Goal: Answer question/provide support

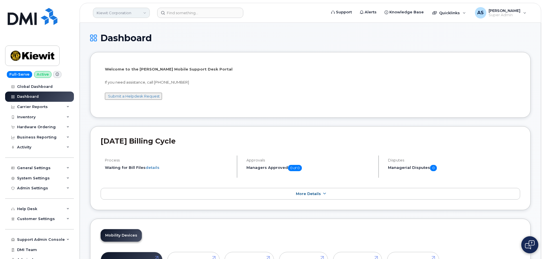
click at [100, 15] on link "Kiewit Corporation" at bounding box center [121, 13] width 57 height 10
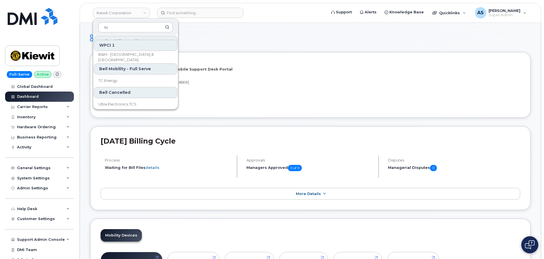
scroll to position [59, 0]
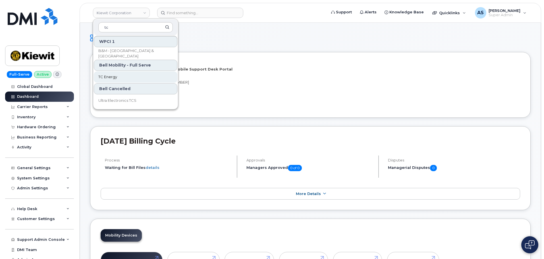
type input "tc"
click at [117, 73] on link "TC Energy" at bounding box center [136, 76] width 84 height 11
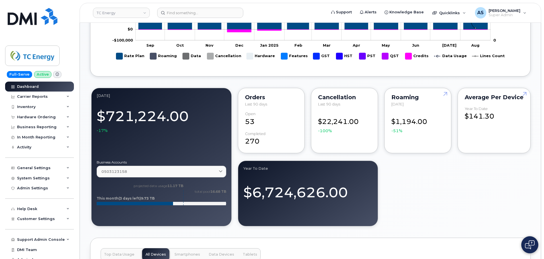
scroll to position [341, 0]
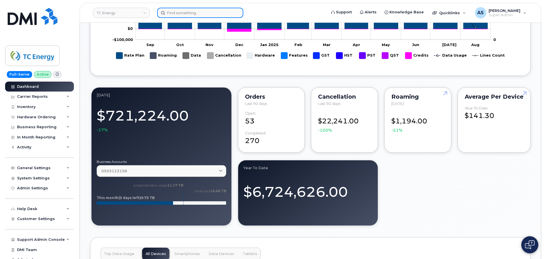
click at [186, 12] on input at bounding box center [200, 13] width 86 height 10
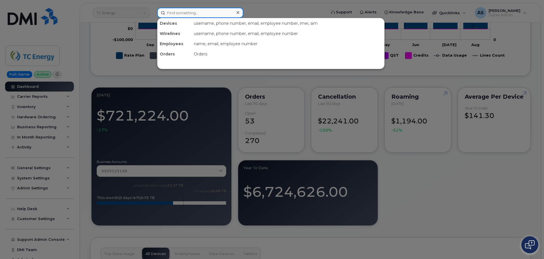
paste input "8328196597"
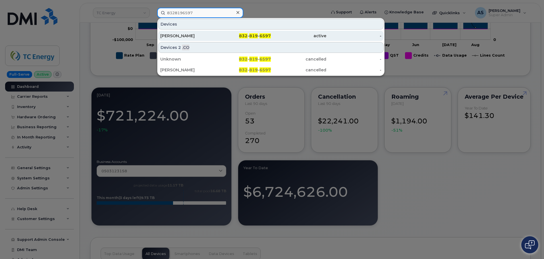
type input "8328196597"
click at [200, 37] on div "[PERSON_NAME]" at bounding box center [187, 36] width 55 height 6
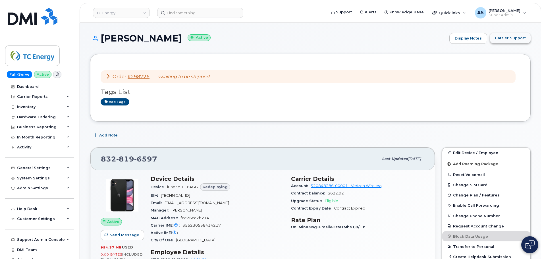
click at [504, 40] on span "Carrier Support" at bounding box center [510, 37] width 31 height 5
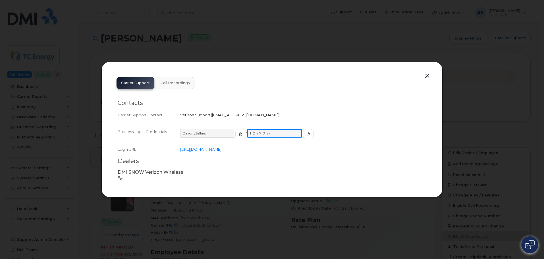
click at [256, 132] on input "hOm7)0=w" at bounding box center [274, 133] width 55 height 9
click at [305, 133] on span "button" at bounding box center [307, 134] width 5 height 5
